Goal: Task Accomplishment & Management: Manage account settings

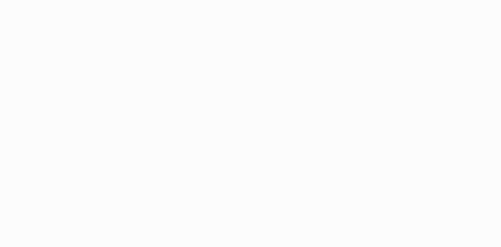
click at [338, 23] on html at bounding box center [250, 123] width 501 height 247
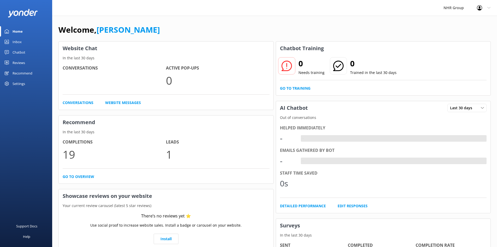
click at [23, 40] on link "Inbox" at bounding box center [26, 42] width 52 height 10
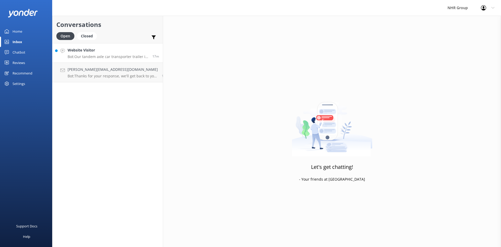
click at [89, 54] on div "Website Visitor Bot: Our tandem axle car transporter trailer is perfect for mov…" at bounding box center [108, 52] width 81 height 11
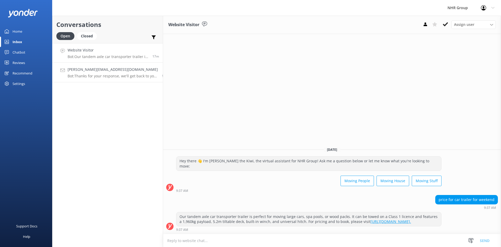
click at [94, 63] on link "[PERSON_NAME][EMAIL_ADDRESS][DOMAIN_NAME] Bot: Thanks for your response, we'll …" at bounding box center [107, 73] width 110 height 20
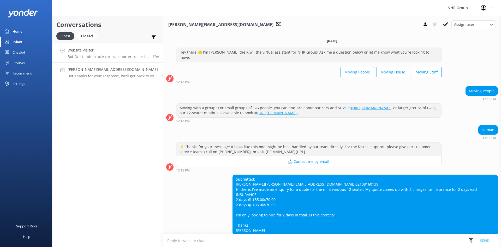
scroll to position [26, 0]
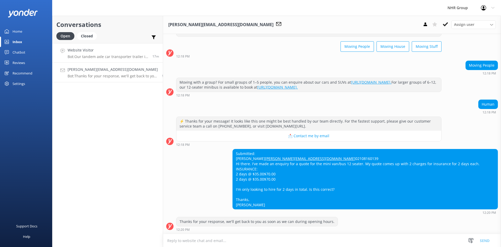
click at [105, 54] on div "Website Visitor Bot: Our tandem axle car transporter trailer is perfect for mov…" at bounding box center [108, 52] width 81 height 11
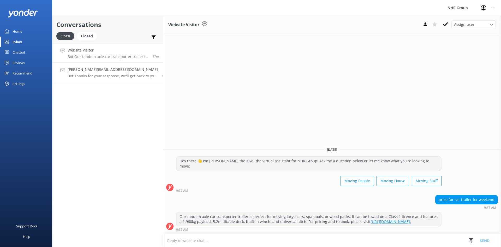
click at [96, 78] on link "[PERSON_NAME][EMAIL_ADDRESS][DOMAIN_NAME] Bot: Thanks for your response, we'll …" at bounding box center [107, 73] width 110 height 20
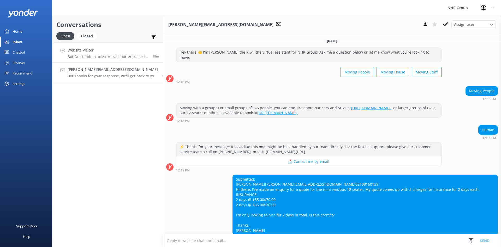
click at [96, 59] on link "Website Visitor Bot: Our tandem axle car transporter trailer is perfect for mov…" at bounding box center [107, 53] width 110 height 20
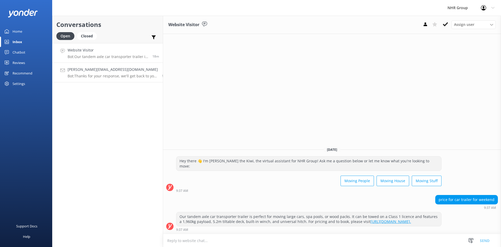
click at [105, 69] on h4 "[PERSON_NAME][EMAIL_ADDRESS][DOMAIN_NAME]" at bounding box center [113, 70] width 90 height 6
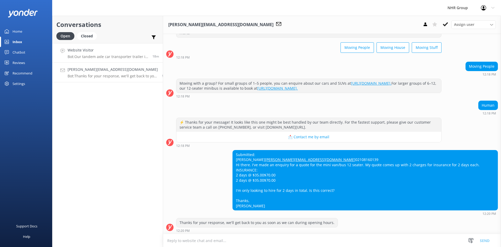
scroll to position [26, 0]
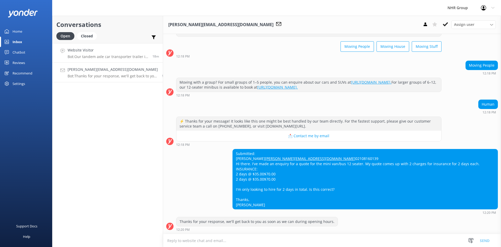
click at [103, 51] on h4 "Website Visitor" at bounding box center [108, 50] width 81 height 6
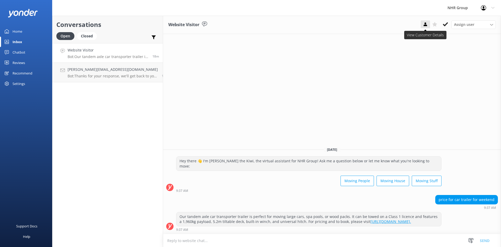
click at [425, 24] on icon at bounding box center [425, 24] width 5 height 5
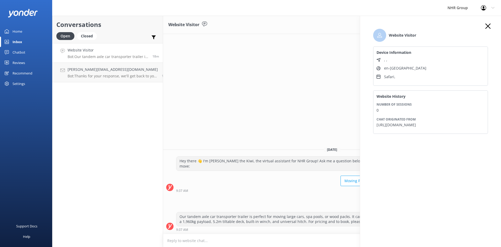
click at [490, 23] on icon "button" at bounding box center [487, 25] width 5 height 5
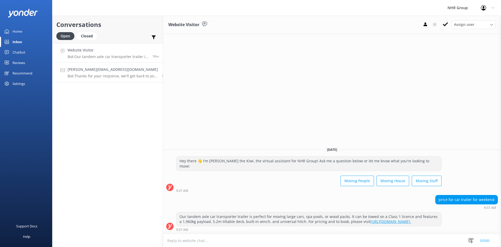
click at [82, 76] on p "Bot: Thanks for your response, we'll get back to you as soon as we can during o…" at bounding box center [113, 76] width 90 height 5
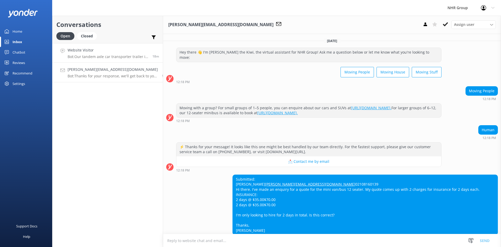
scroll to position [25, 0]
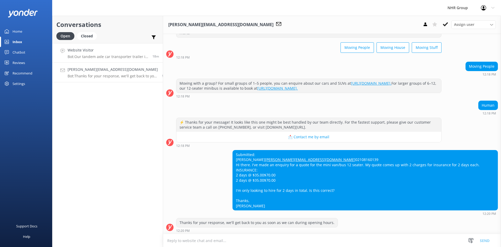
click at [92, 52] on h4 "Website Visitor" at bounding box center [108, 50] width 81 height 6
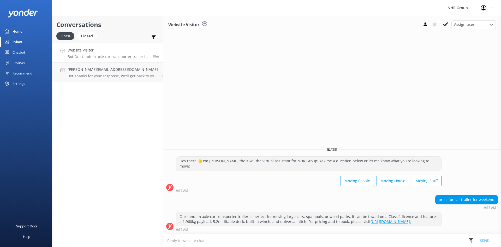
click at [21, 32] on div "Home" at bounding box center [18, 31] width 10 height 10
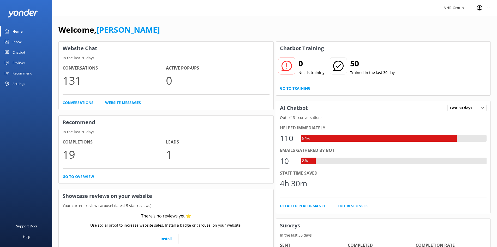
click at [20, 40] on div "Inbox" at bounding box center [17, 42] width 9 height 10
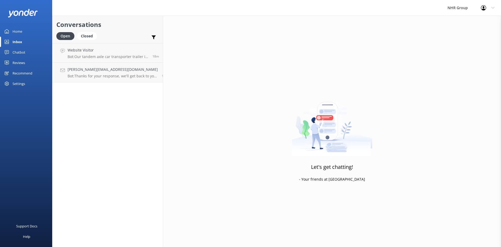
click at [17, 52] on div "Chatbot" at bounding box center [19, 52] width 13 height 10
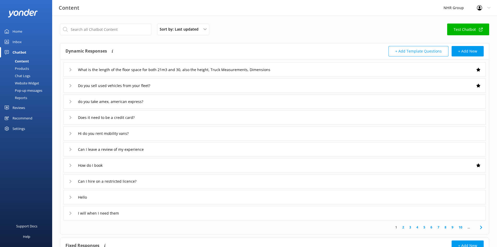
click at [18, 99] on div "Reports" at bounding box center [15, 97] width 24 height 7
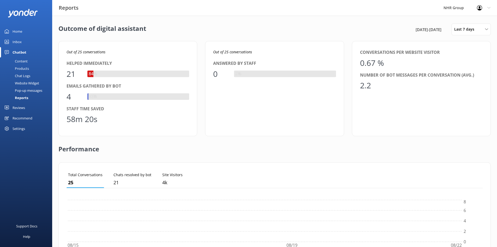
scroll to position [49, 412]
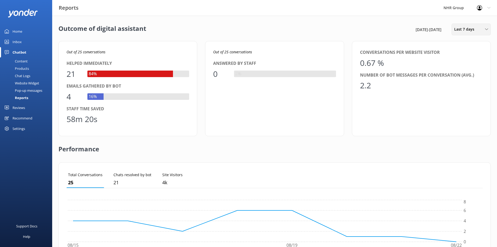
click at [462, 28] on span "Last 7 days" at bounding box center [465, 29] width 23 height 6
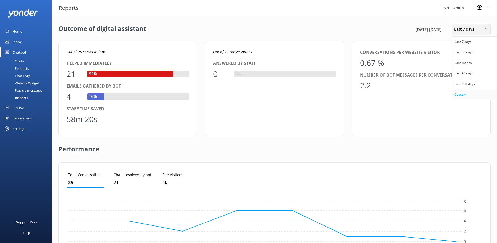
click at [460, 95] on div "Custom" at bounding box center [461, 94] width 12 height 5
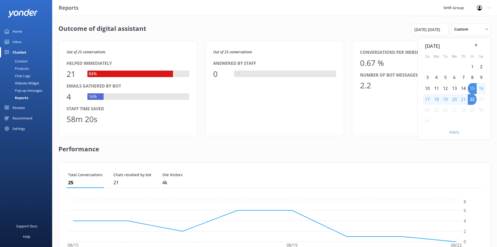
click at [472, 66] on div "1" at bounding box center [472, 66] width 9 height 11
click at [451, 133] on button "Apply" at bounding box center [454, 132] width 10 height 4
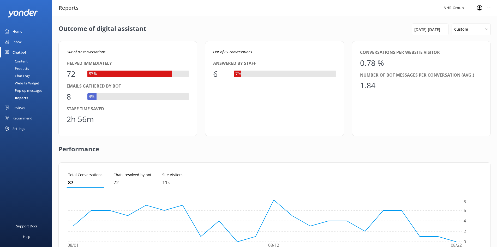
click at [205, 154] on div "Performance" at bounding box center [274, 149] width 432 height 26
click at [20, 59] on div "Content" at bounding box center [15, 60] width 25 height 7
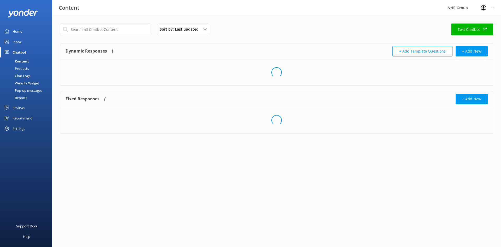
click at [16, 43] on div "Inbox" at bounding box center [17, 42] width 9 height 10
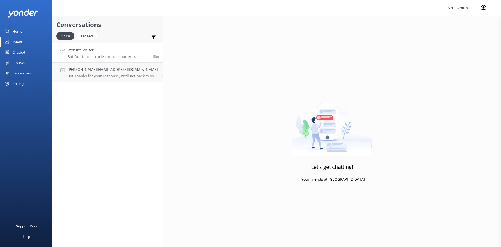
click at [84, 54] on p "Bot: Our tandem axle car transporter trailer is perfect for moving large cars, …" at bounding box center [108, 56] width 81 height 5
